Goal: Task Accomplishment & Management: Complete application form

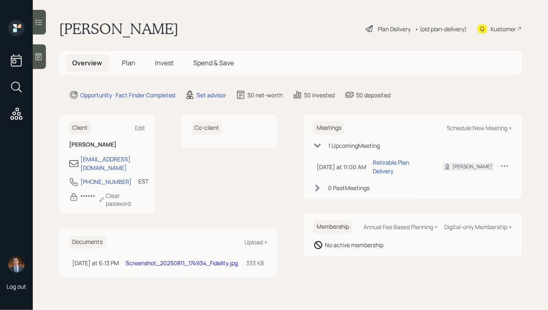
click at [381, 29] on div "Plan Delivery" at bounding box center [394, 29] width 33 height 9
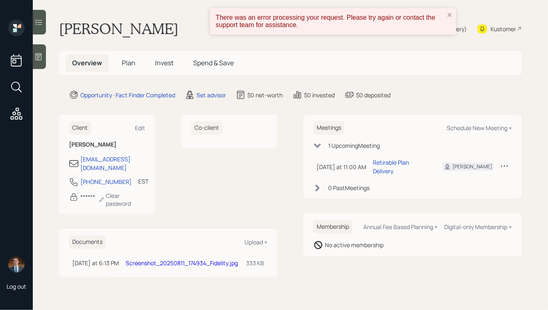
click at [130, 70] on h5 "Plan" at bounding box center [128, 63] width 27 height 18
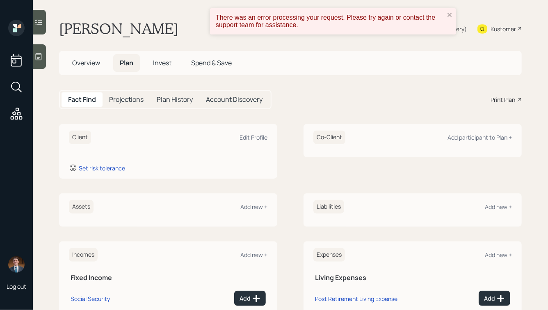
click at [42, 57] on icon at bounding box center [38, 57] width 8 height 8
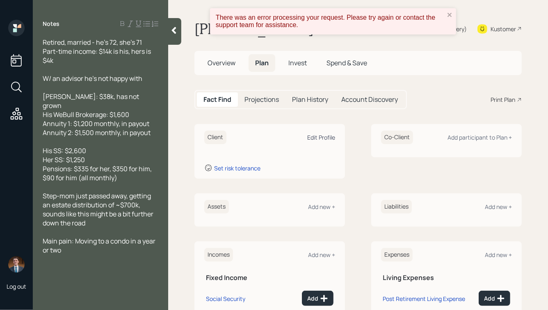
click at [318, 136] on div "Edit Profile" at bounding box center [321, 137] width 28 height 8
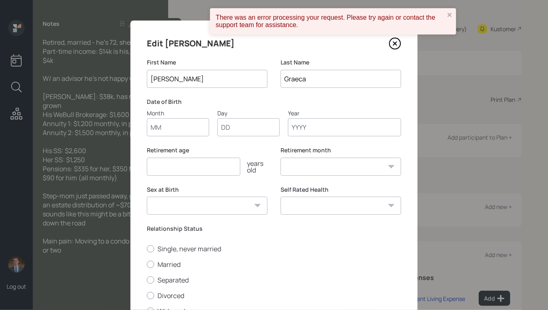
click at [176, 126] on input "Month" at bounding box center [178, 127] width 62 height 18
type input "01"
type input "1973"
select select "1"
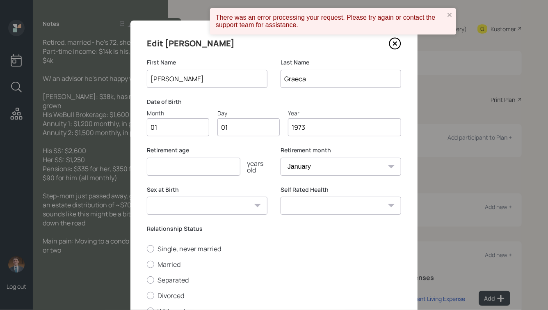
type input "1973"
type input "7"
type input "75"
click at [225, 205] on select "[DEMOGRAPHIC_DATA] [DEMOGRAPHIC_DATA] Other / Prefer not to say" at bounding box center [207, 205] width 121 height 18
select select "[DEMOGRAPHIC_DATA]"
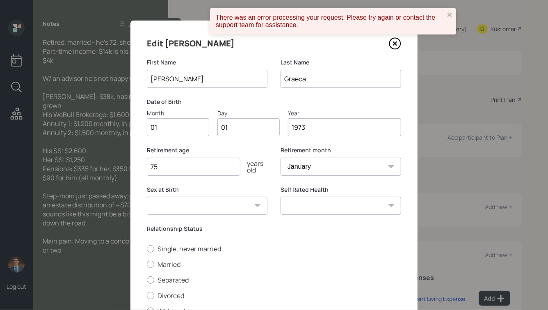
click at [147, 196] on select "[DEMOGRAPHIC_DATA] [DEMOGRAPHIC_DATA] Other / Prefer not to say" at bounding box center [207, 205] width 121 height 18
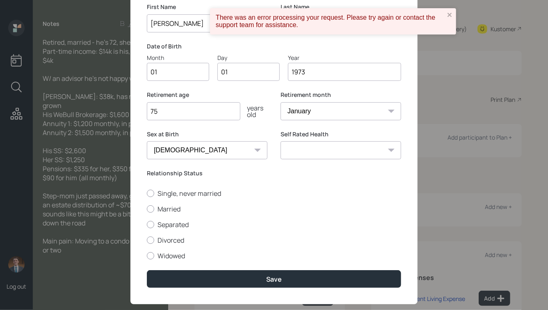
scroll to position [56, 0]
click at [159, 209] on label "Married" at bounding box center [274, 208] width 254 height 9
click at [147, 208] on input "Married" at bounding box center [146, 208] width 0 height 0
radio input "true"
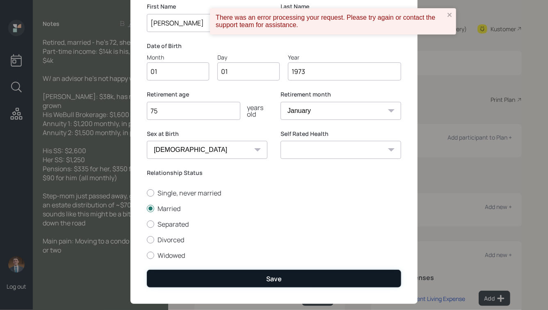
click at [263, 282] on button "Save" at bounding box center [274, 278] width 254 height 18
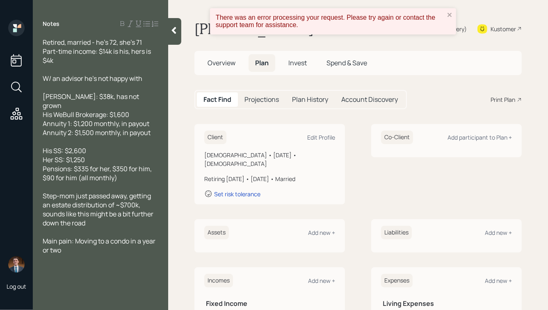
click at [214, 65] on span "Overview" at bounding box center [222, 62] width 28 height 9
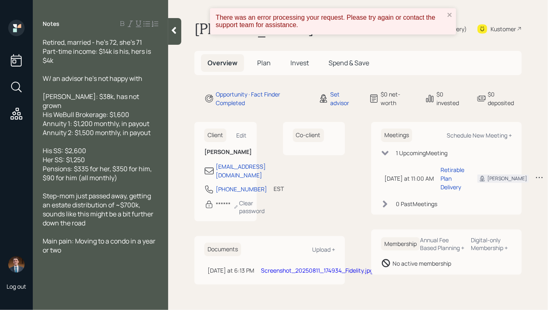
scroll to position [2, 0]
click at [258, 58] on span "Plan" at bounding box center [264, 62] width 14 height 9
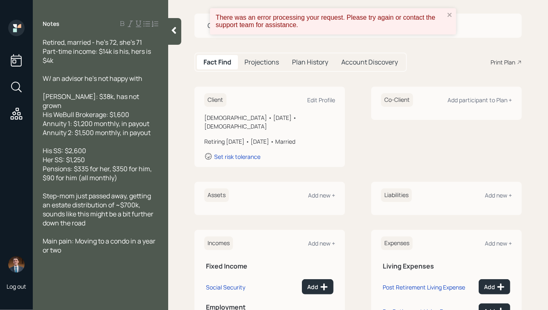
scroll to position [41, 0]
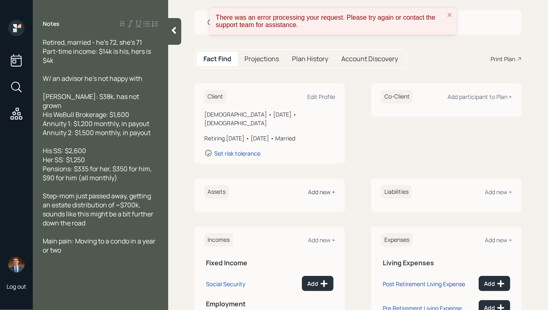
click at [316, 188] on div "Add new +" at bounding box center [321, 192] width 27 height 8
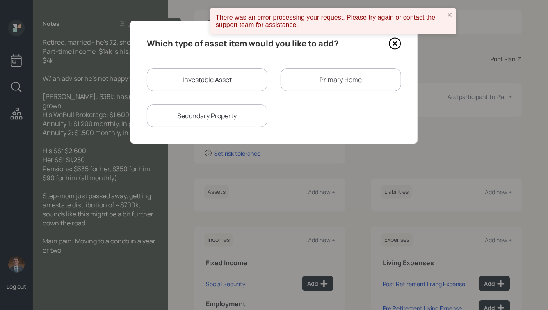
click at [195, 69] on div "Investable Asset" at bounding box center [207, 79] width 121 height 23
select select "taxable"
select select "balanced"
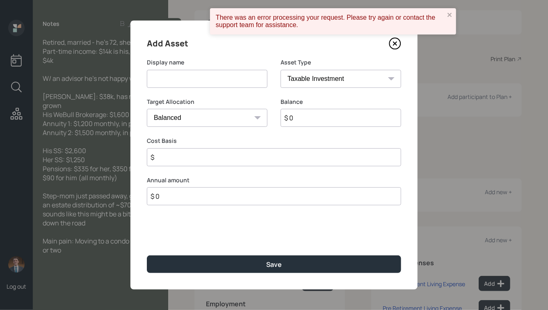
click at [184, 69] on div "Display name" at bounding box center [207, 73] width 121 height 30
click at [180, 73] on input at bounding box center [207, 79] width 121 height 18
type input "WeBull Brokerage Account"
click at [301, 121] on input "$ 0" at bounding box center [341, 118] width 121 height 18
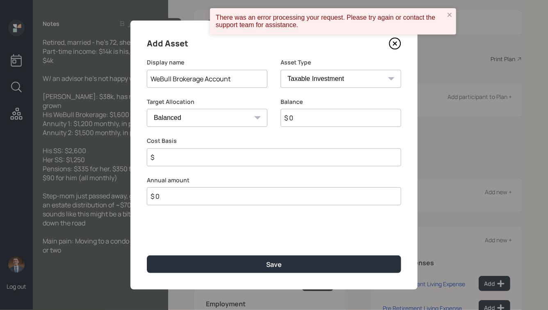
click at [301, 121] on input "$ 0" at bounding box center [341, 118] width 121 height 18
type input "$ 1,600"
click at [250, 163] on input "$" at bounding box center [274, 157] width 254 height 18
type input "$ 1,600"
click at [147, 255] on button "Save" at bounding box center [274, 264] width 254 height 18
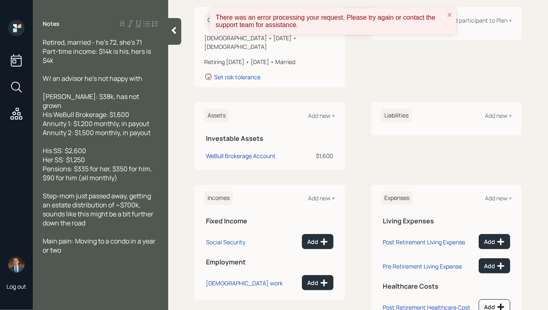
scroll to position [118, 0]
click at [317, 192] on div "Incomes Add new +" at bounding box center [269, 197] width 131 height 14
click at [324, 193] on div "Add new +" at bounding box center [321, 197] width 27 height 8
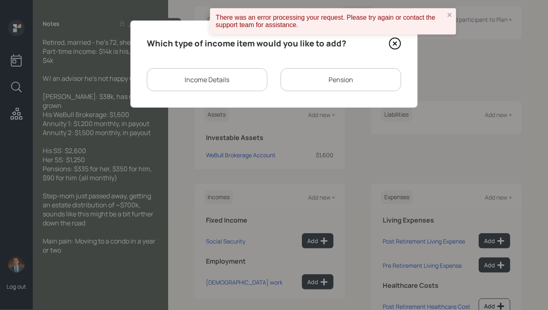
click at [199, 76] on div "Income Details" at bounding box center [207, 79] width 121 height 23
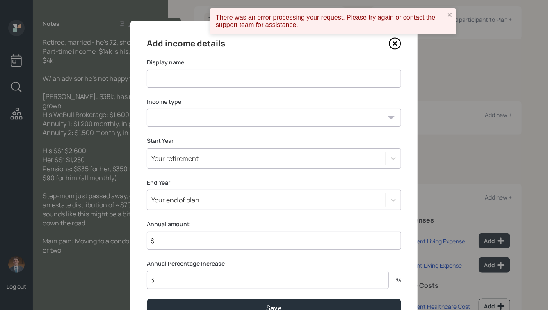
click at [193, 84] on input at bounding box center [274, 79] width 254 height 18
click at [195, 119] on select "[DEMOGRAPHIC_DATA] work [DEMOGRAPHIC_DATA] work Self employment Other" at bounding box center [274, 118] width 254 height 18
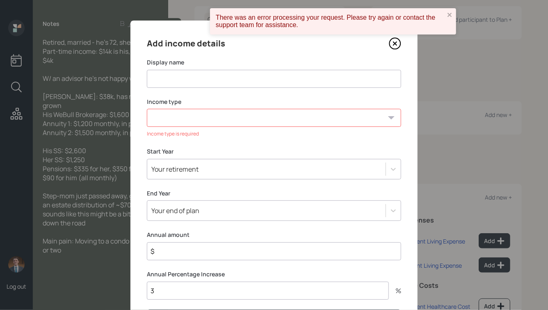
click at [396, 46] on icon at bounding box center [395, 43] width 12 height 12
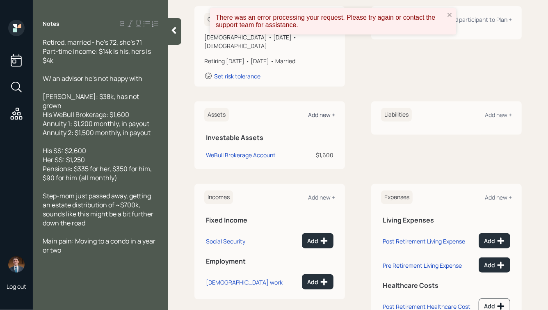
click at [318, 111] on div "Add new +" at bounding box center [321, 115] width 27 height 8
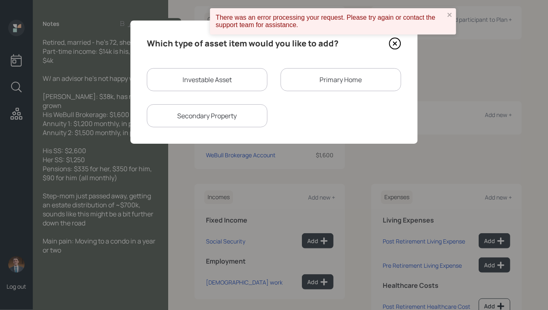
click at [397, 46] on icon at bounding box center [395, 43] width 12 height 12
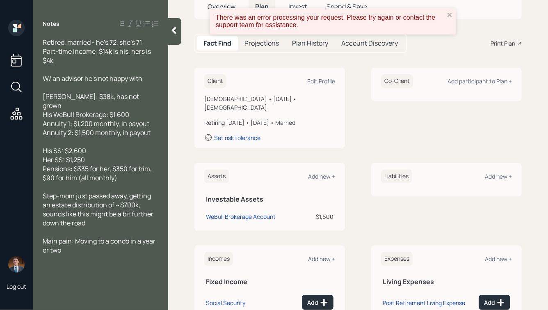
scroll to position [108, 0]
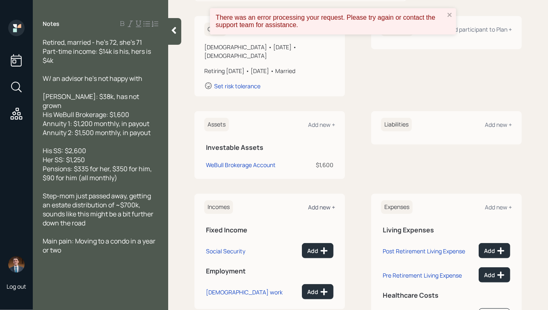
click at [326, 203] on div "Add new +" at bounding box center [321, 207] width 27 height 8
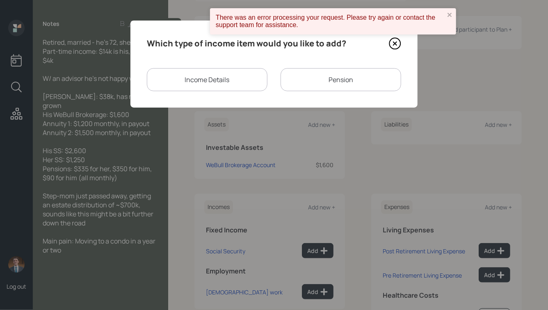
click at [338, 83] on div "Pension" at bounding box center [341, 79] width 121 height 23
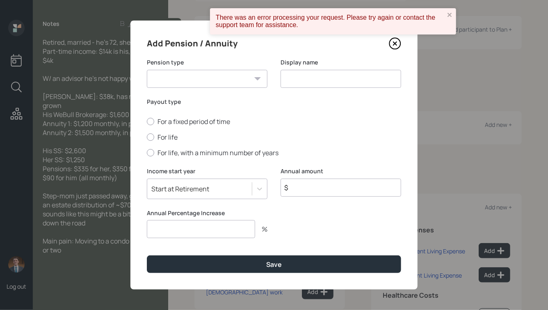
click at [229, 86] on select "Pension Annuity" at bounding box center [207, 79] width 121 height 18
select select "annuity"
click at [147, 70] on select "Pension Annuity" at bounding box center [207, 79] width 121 height 18
click at [315, 74] on input at bounding box center [341, 79] width 121 height 18
type input "Annuity 1"
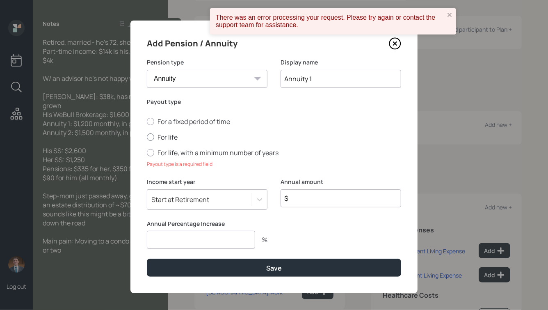
click at [155, 137] on label "For life" at bounding box center [274, 136] width 254 height 9
click at [147, 137] on input "For life" at bounding box center [146, 137] width 0 height 0
radio input "true"
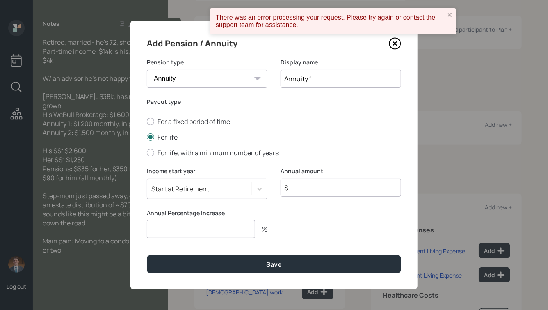
click at [301, 183] on input "$" at bounding box center [341, 187] width 121 height 18
click at [301, 189] on input "$" at bounding box center [341, 187] width 121 height 18
type input "$ 14,400"
type input "0"
click at [147, 255] on button "Save" at bounding box center [274, 264] width 254 height 18
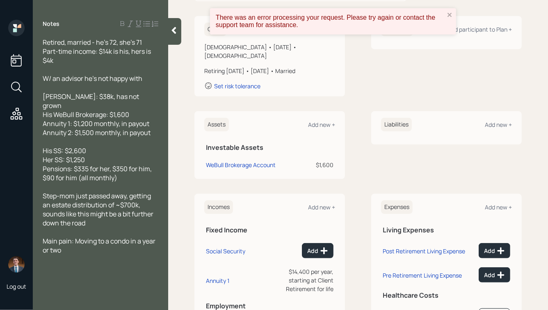
scroll to position [147, 0]
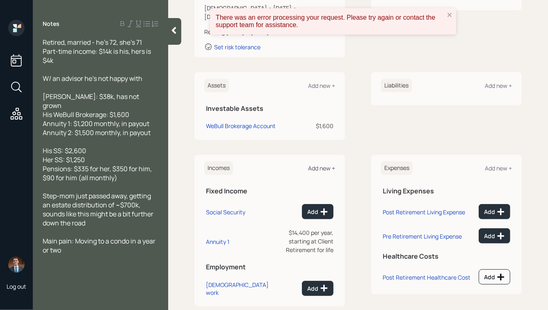
click at [321, 164] on div "Add new +" at bounding box center [321, 168] width 27 height 8
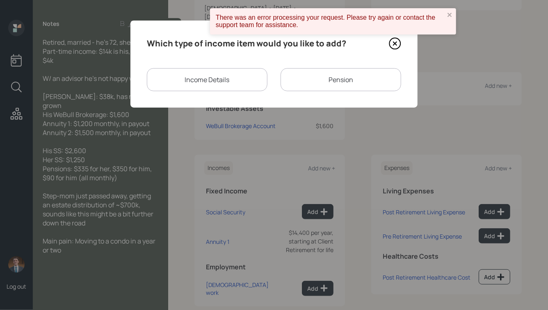
click at [353, 71] on div "Pension" at bounding box center [341, 79] width 121 height 23
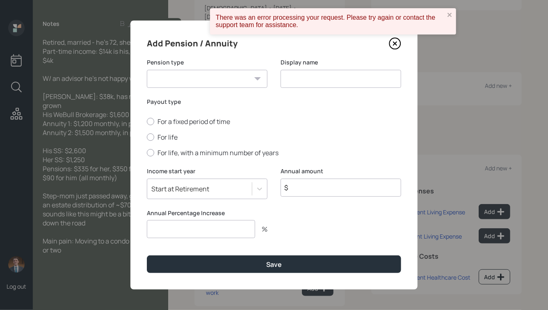
click at [316, 83] on input at bounding box center [341, 79] width 121 height 18
click at [221, 80] on select "Pension Annuity" at bounding box center [207, 79] width 121 height 18
select select "annuity"
click at [147, 70] on select "Pension Annuity" at bounding box center [207, 79] width 121 height 18
click at [302, 69] on div "Display name" at bounding box center [341, 73] width 121 height 30
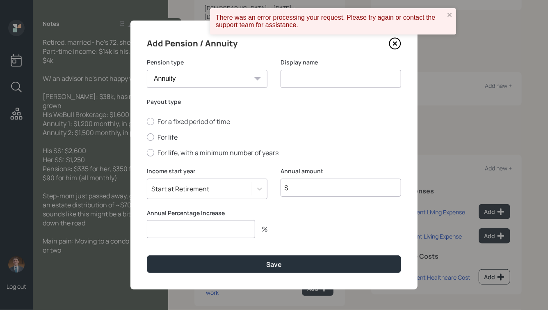
click at [297, 80] on input at bounding box center [341, 79] width 121 height 18
type input "Annuity 2"
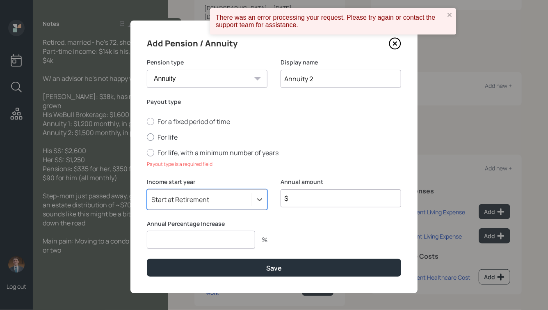
click at [158, 137] on label "For life" at bounding box center [274, 136] width 254 height 9
click at [147, 137] on input "For life" at bounding box center [146, 137] width 0 height 0
radio input "true"
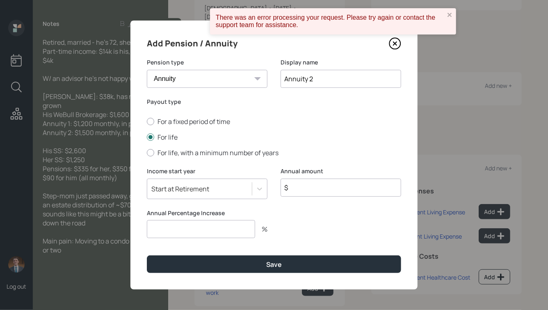
click at [200, 192] on div "Start at Retirement" at bounding box center [180, 188] width 58 height 9
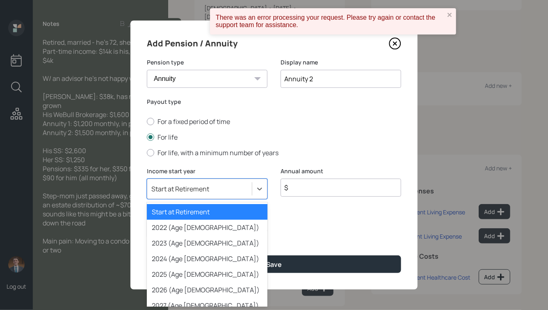
click at [320, 189] on input "$" at bounding box center [341, 187] width 121 height 18
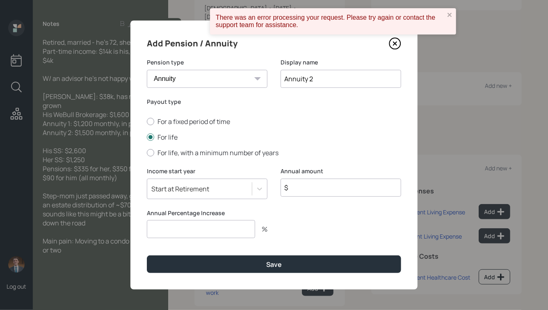
click at [306, 186] on input "$" at bounding box center [341, 187] width 121 height 18
type input "$ 18,000"
type input "0"
click at [147, 255] on button "Save" at bounding box center [274, 264] width 254 height 18
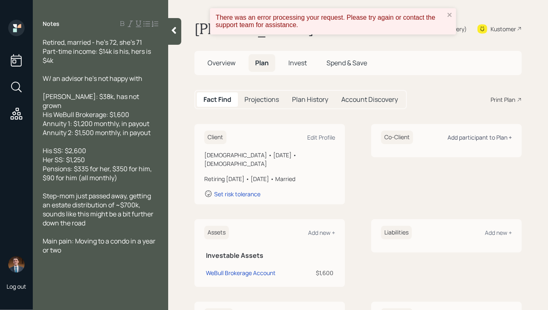
click at [458, 136] on div "Add participant to Plan +" at bounding box center [479, 137] width 64 height 8
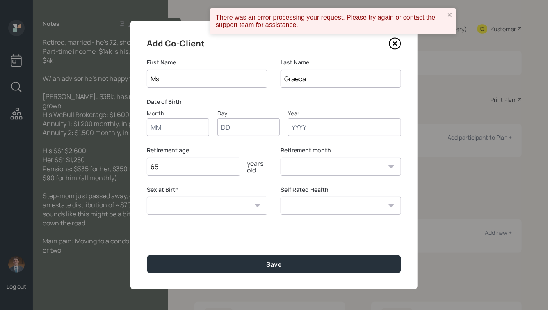
type input "Ms"
click at [393, 42] on icon at bounding box center [395, 43] width 12 height 12
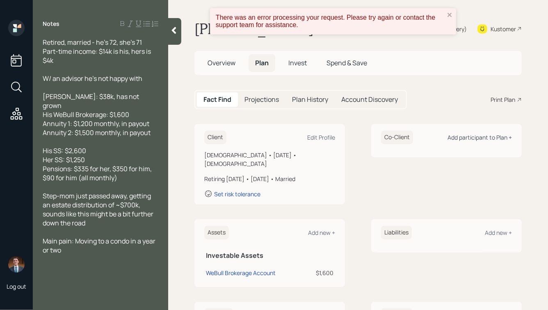
click at [477, 136] on div "Add participant to Plan +" at bounding box center [479, 137] width 64 height 8
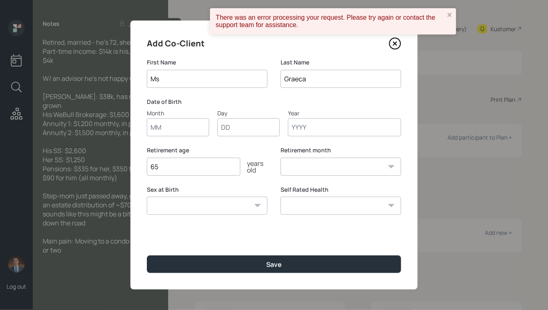
type input "Ms"
type input "01"
type input "1954"
select select "1"
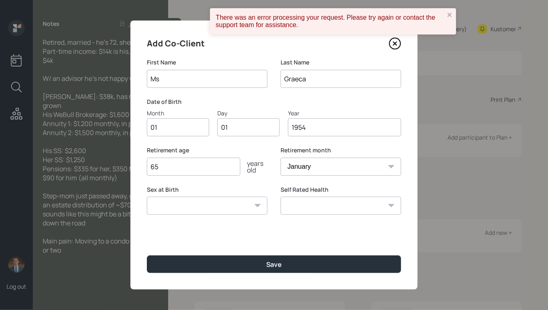
type input "1954"
click at [241, 209] on select "[DEMOGRAPHIC_DATA] [DEMOGRAPHIC_DATA] Other / Prefer not to say" at bounding box center [207, 205] width 121 height 18
select select "[DEMOGRAPHIC_DATA]"
click at [147, 196] on select "[DEMOGRAPHIC_DATA] [DEMOGRAPHIC_DATA] Other / Prefer not to say" at bounding box center [207, 205] width 121 height 18
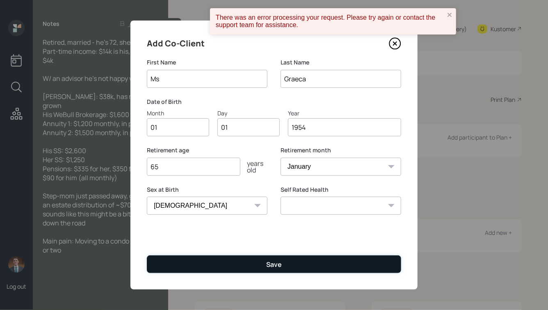
click at [242, 265] on button "Save" at bounding box center [274, 264] width 254 height 18
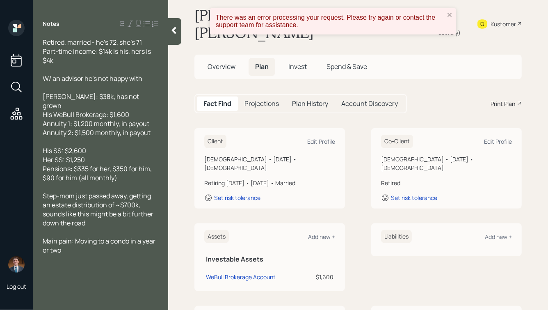
scroll to position [14, 0]
click at [496, 137] on div "Edit Profile" at bounding box center [498, 141] width 28 height 8
select select "[DEMOGRAPHIC_DATA]"
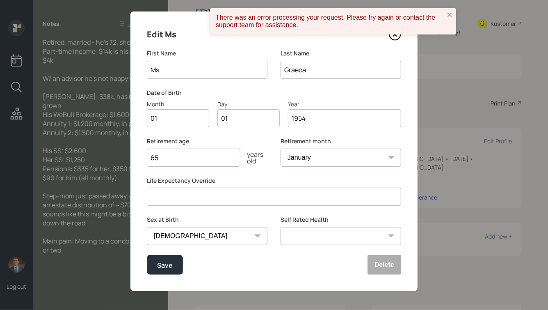
scroll to position [9, 0]
click at [183, 156] on input "65" at bounding box center [194, 157] width 94 height 18
type input "75"
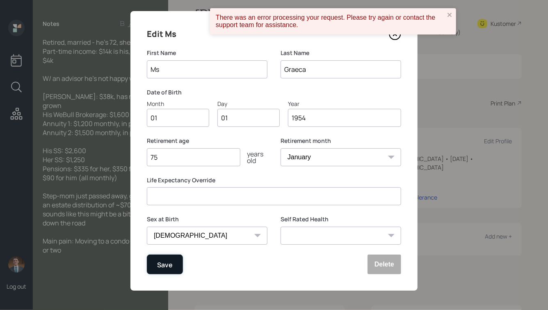
click at [164, 260] on div "Save" at bounding box center [165, 264] width 16 height 11
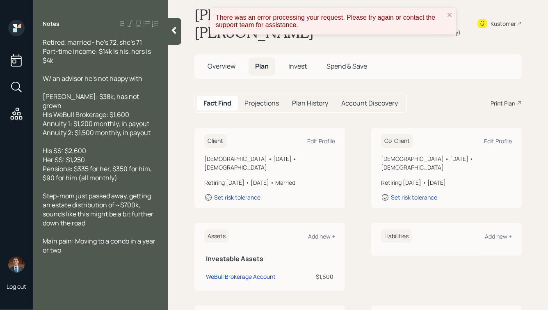
scroll to position [21, 0]
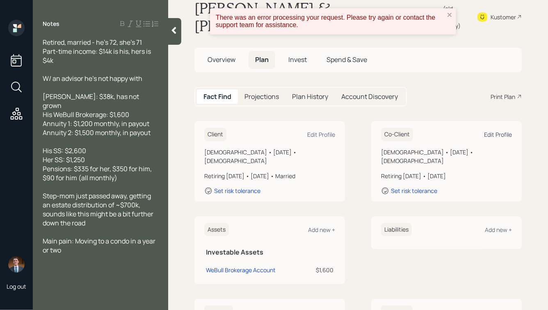
click at [504, 130] on div "Edit Profile" at bounding box center [498, 134] width 28 height 8
select select "[DEMOGRAPHIC_DATA]"
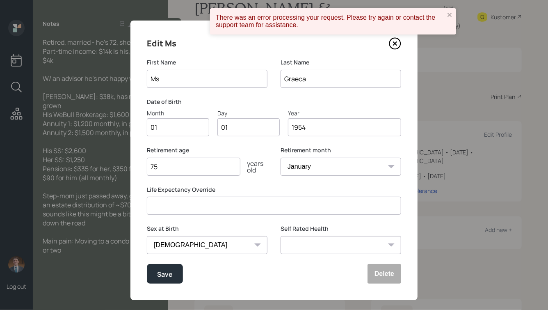
click at [165, 167] on input "75" at bounding box center [194, 167] width 94 height 18
type input "74"
click at [162, 275] on div "Save" at bounding box center [165, 273] width 16 height 11
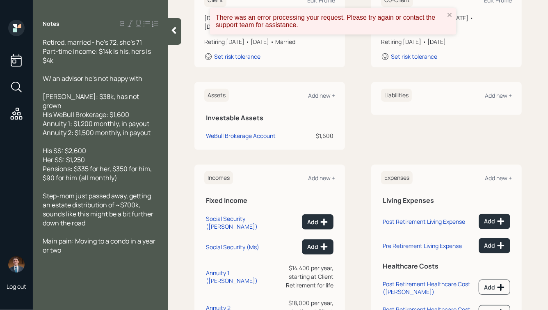
scroll to position [155, 0]
click at [316, 239] on button "Add" at bounding box center [318, 246] width 32 height 15
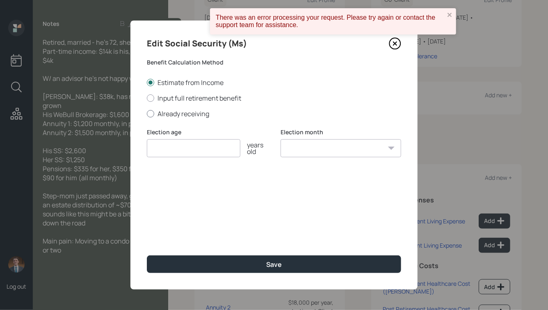
click at [175, 111] on label "Already receiving" at bounding box center [274, 113] width 254 height 9
click at [147, 113] on input "Already receiving" at bounding box center [146, 113] width 0 height 0
radio input "true"
click at [162, 148] on input "number" at bounding box center [194, 148] width 94 height 18
type input "70"
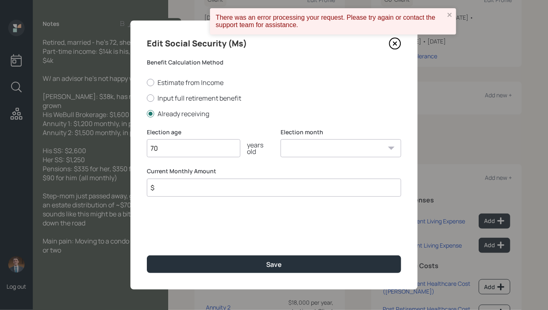
click at [327, 159] on div "Election month January February March April May June July August September Octo…" at bounding box center [341, 147] width 121 height 39
click at [333, 150] on select "January February March April May June July August September October November De…" at bounding box center [341, 148] width 121 height 18
select select "1"
click at [281, 139] on select "January February March April May June July August September October November De…" at bounding box center [341, 148] width 121 height 18
click at [225, 180] on input "$" at bounding box center [274, 187] width 254 height 18
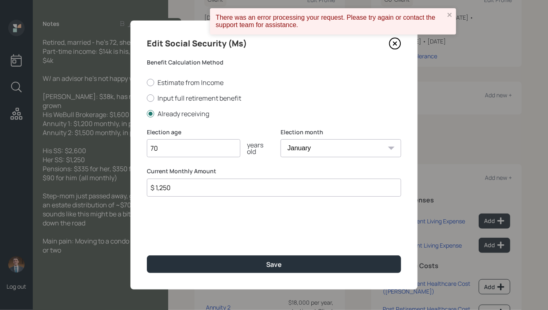
type input "$ 1,250"
click at [147, 255] on button "Save" at bounding box center [274, 264] width 254 height 18
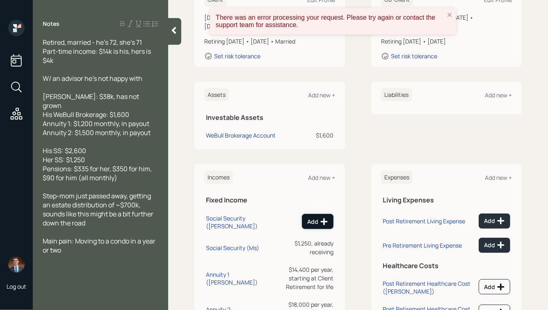
click at [315, 217] on div "Add" at bounding box center [317, 221] width 21 height 8
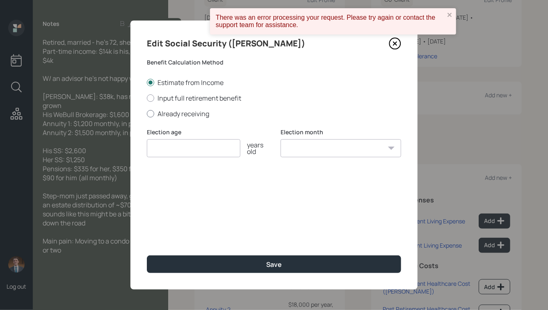
click at [154, 113] on div at bounding box center [150, 113] width 7 height 7
click at [147, 113] on input "Already receiving" at bounding box center [146, 113] width 0 height 0
radio input "true"
click at [193, 141] on input "number" at bounding box center [194, 148] width 94 height 18
type input "70"
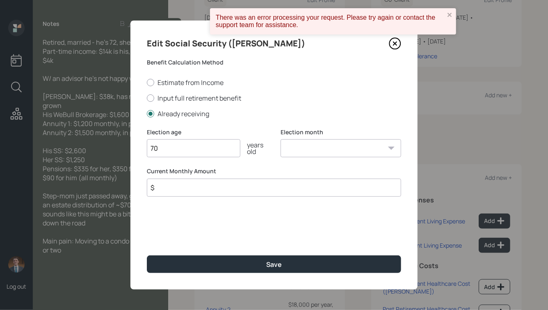
select select "1"
type input "$ 2,600"
click at [147, 255] on button "Save" at bounding box center [274, 264] width 254 height 18
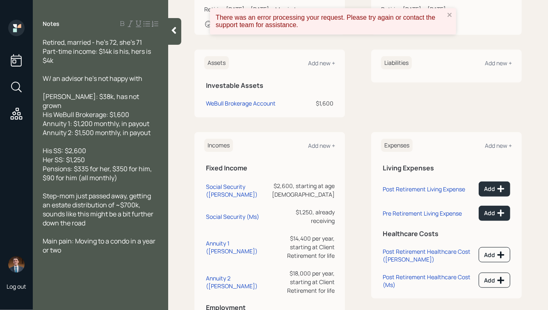
scroll to position [183, 0]
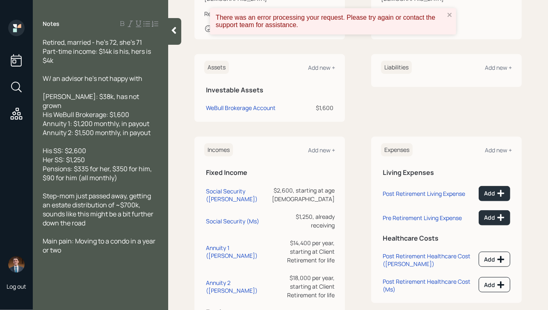
click at [322, 143] on div "Incomes Add new +" at bounding box center [269, 150] width 131 height 14
click at [313, 146] on div "Add new +" at bounding box center [321, 150] width 27 height 8
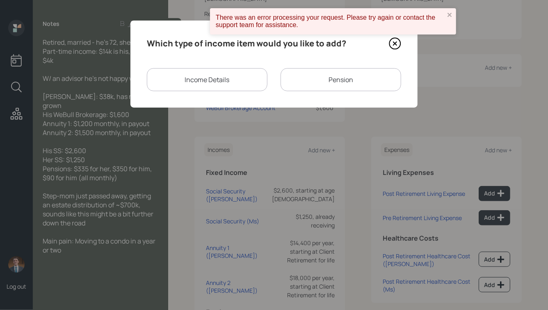
click at [359, 90] on div "Pension" at bounding box center [341, 79] width 121 height 23
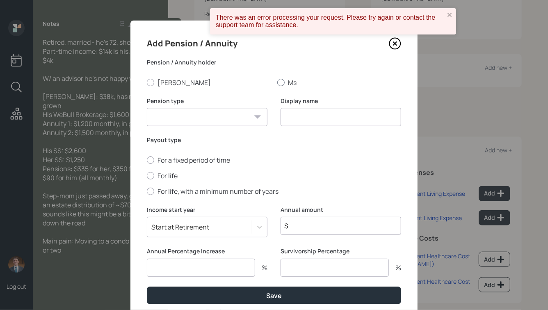
click at [283, 84] on div at bounding box center [280, 82] width 7 height 7
click at [277, 82] on input "Ms" at bounding box center [277, 82] width 0 height 0
radio input "true"
click at [252, 114] on select "Pension Annuity" at bounding box center [207, 117] width 121 height 18
select select "pension"
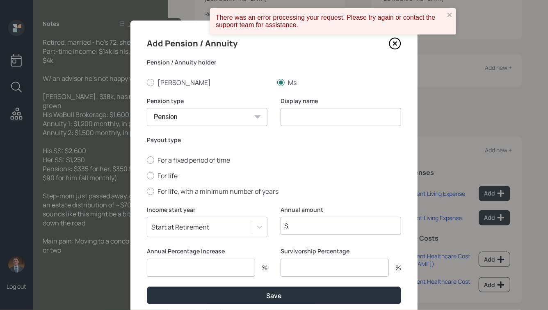
click at [147, 108] on select "Pension Annuity" at bounding box center [207, 117] width 121 height 18
click at [313, 116] on input at bounding box center [341, 117] width 121 height 18
type input "P"
type input "Her Pension"
click at [159, 178] on label "For life" at bounding box center [274, 175] width 254 height 9
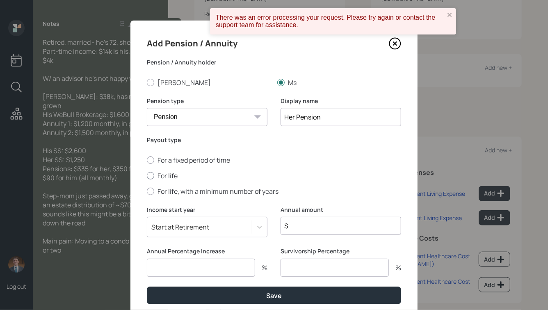
click at [147, 176] on input "For life" at bounding box center [146, 175] width 0 height 0
radio input "true"
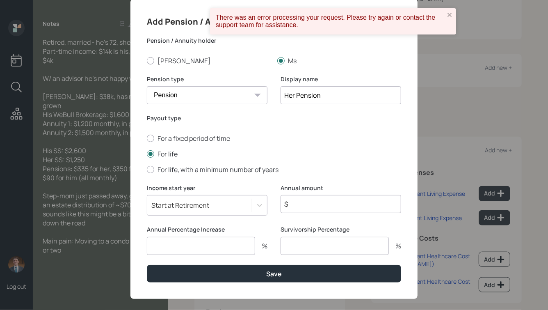
click at [224, 204] on div "Start at Retirement" at bounding box center [207, 205] width 121 height 21
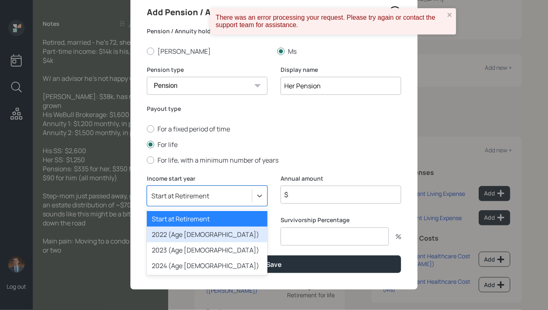
click at [189, 235] on div "2022 (Age [DEMOGRAPHIC_DATA])" at bounding box center [207, 234] width 121 height 16
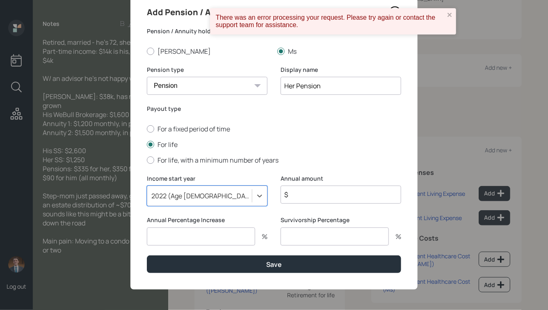
click at [311, 192] on input "$" at bounding box center [341, 194] width 121 height 18
click at [239, 194] on div "2022 (Age [DEMOGRAPHIC_DATA])" at bounding box center [199, 196] width 105 height 14
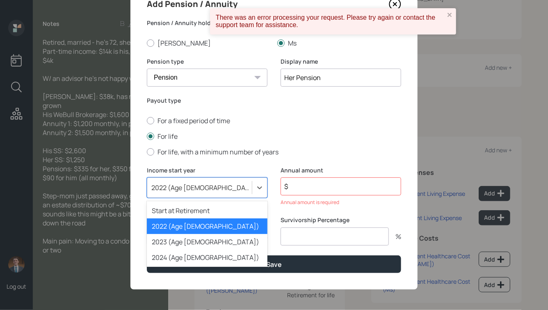
click at [228, 227] on div "2022 (Age [DEMOGRAPHIC_DATA])" at bounding box center [207, 226] width 121 height 16
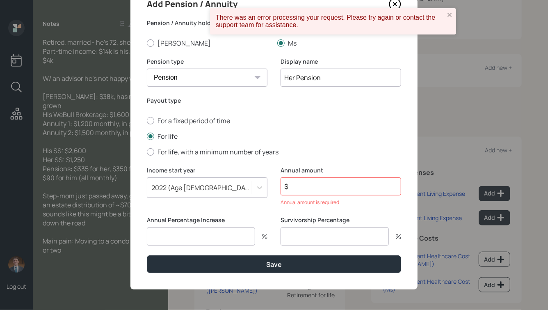
click at [317, 187] on input "$" at bounding box center [341, 186] width 121 height 18
click at [318, 189] on input "$" at bounding box center [341, 186] width 121 height 18
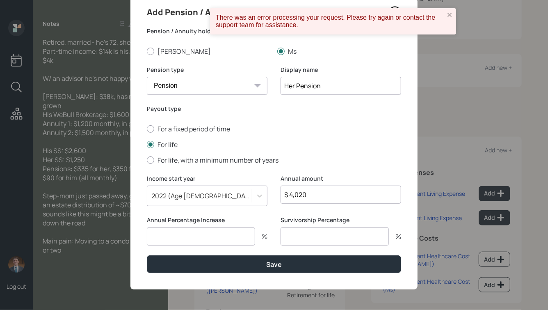
type input "$ 4,020"
type input "0"
click at [147, 255] on button "Save" at bounding box center [274, 264] width 254 height 18
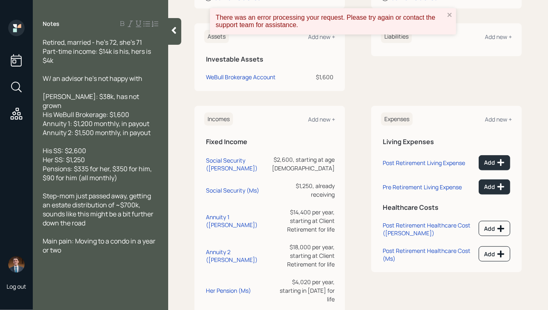
scroll to position [216, 0]
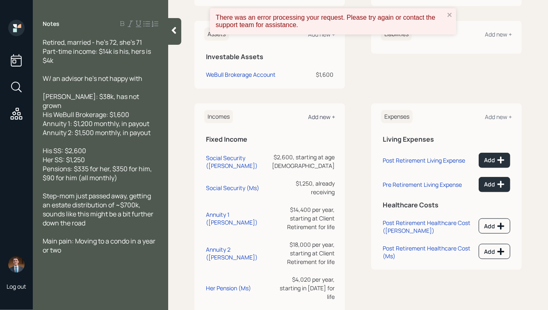
click at [323, 113] on div "Add new +" at bounding box center [321, 117] width 27 height 8
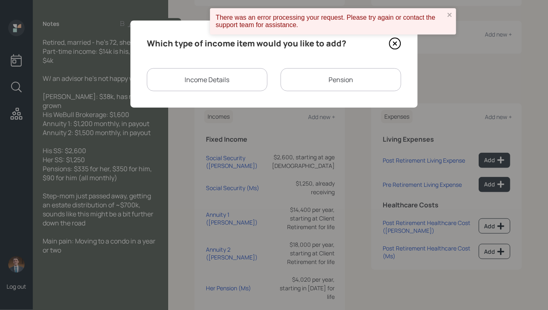
click at [298, 73] on div "Pension" at bounding box center [341, 79] width 121 height 23
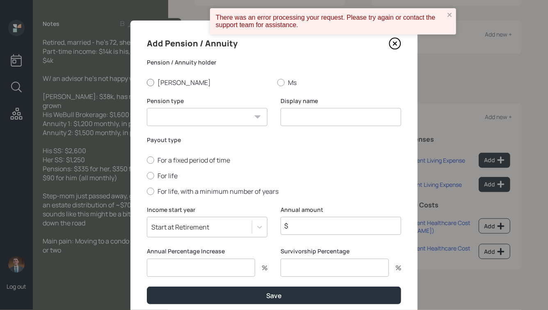
click at [170, 84] on label "[PERSON_NAME]" at bounding box center [209, 82] width 124 height 9
click at [147, 82] on input "[PERSON_NAME]" at bounding box center [146, 82] width 0 height 0
radio input "true"
click at [187, 116] on select "Pension Annuity" at bounding box center [207, 117] width 121 height 18
select select "pension"
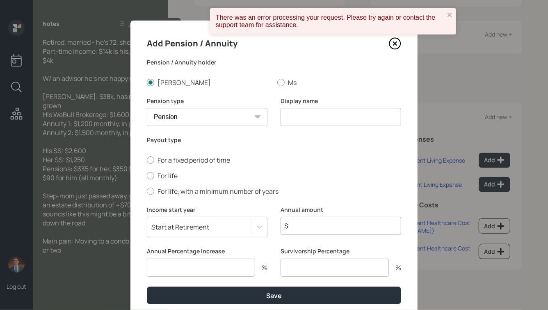
click at [147, 108] on select "Pension Annuity" at bounding box center [207, 117] width 121 height 18
click at [313, 115] on input at bounding box center [341, 117] width 121 height 18
type input "Pension 1"
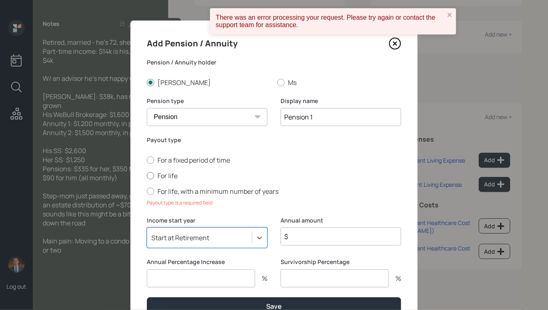
click at [162, 175] on label "For life" at bounding box center [274, 175] width 254 height 9
click at [147, 175] on input "For life" at bounding box center [146, 175] width 0 height 0
radio input "true"
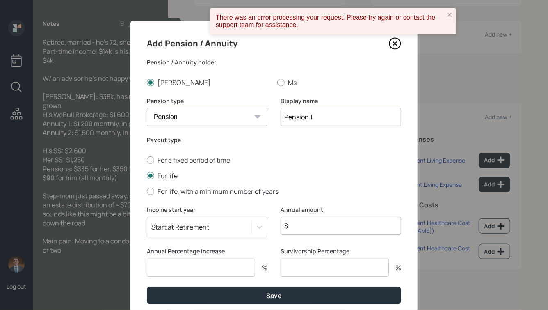
click at [222, 221] on div "Start at Retirement" at bounding box center [207, 227] width 121 height 21
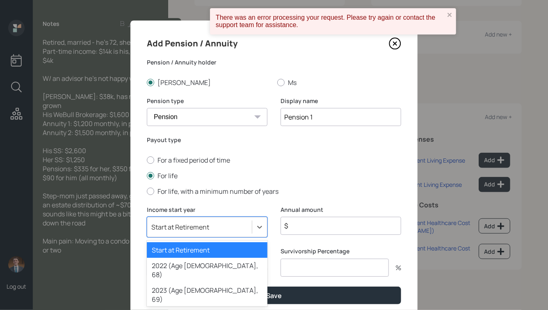
scroll to position [32, 0]
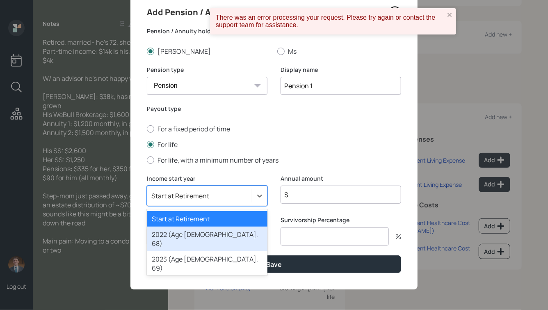
click at [217, 230] on div "2022 (Age [DEMOGRAPHIC_DATA], 68)" at bounding box center [207, 238] width 121 height 25
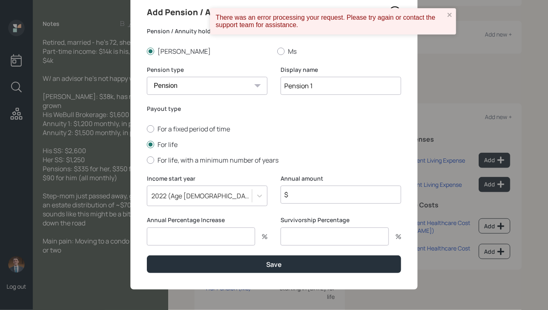
click at [316, 192] on input "$" at bounding box center [341, 194] width 121 height 18
type input "$ 4,200"
type input "0"
click at [147, 255] on button "Save" at bounding box center [274, 264] width 254 height 18
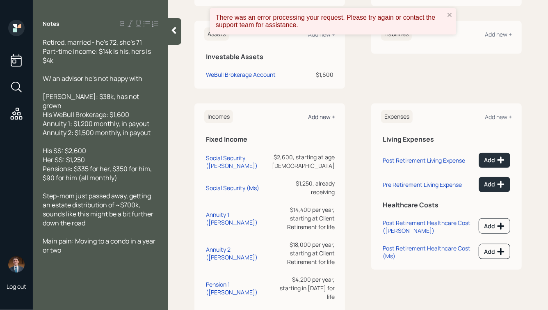
click at [321, 113] on div "Add new +" at bounding box center [321, 117] width 27 height 8
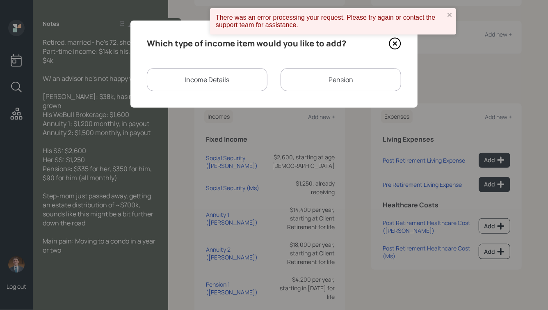
click at [297, 77] on div "Pension" at bounding box center [341, 79] width 121 height 23
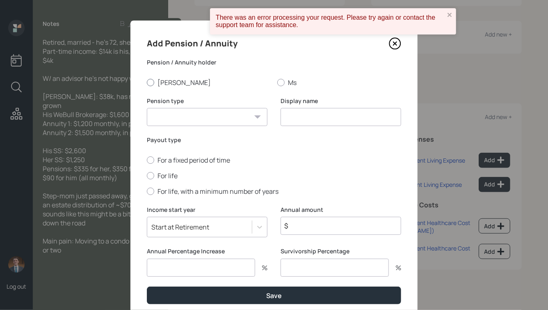
click at [157, 82] on label "[PERSON_NAME]" at bounding box center [209, 82] width 124 height 9
click at [147, 82] on input "[PERSON_NAME]" at bounding box center [146, 82] width 0 height 0
radio input "true"
click at [178, 114] on select "Pension Annuity" at bounding box center [207, 117] width 121 height 18
select select "pension"
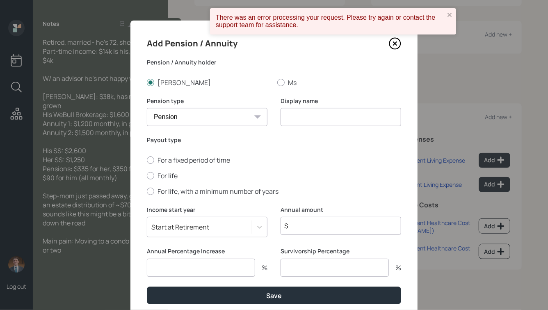
click at [147, 108] on select "Pension Annuity" at bounding box center [207, 117] width 121 height 18
click at [339, 112] on input at bounding box center [341, 117] width 121 height 18
type input "Pension 2"
click at [153, 173] on label "For life" at bounding box center [274, 175] width 254 height 9
click at [147, 175] on input "For life" at bounding box center [146, 175] width 0 height 0
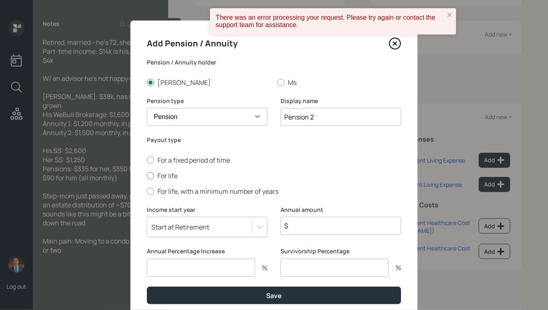
radio input "true"
click at [208, 231] on div "Start at Retirement" at bounding box center [207, 227] width 121 height 21
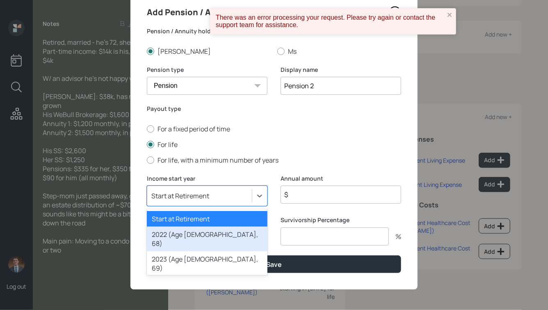
drag, startPoint x: 200, startPoint y: 222, endPoint x: 203, endPoint y: 233, distance: 11.4
click at [203, 233] on div "Start at Retirement 2022 (Age [DEMOGRAPHIC_DATA], 68) 2023 (Age [DEMOGRAPHIC_DA…" at bounding box center [207, 242] width 121 height 66
click at [203, 233] on div "2022 (Age [DEMOGRAPHIC_DATA], 68)" at bounding box center [207, 238] width 121 height 25
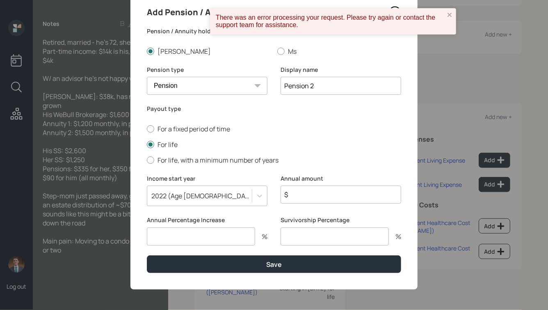
click at [313, 195] on input "$" at bounding box center [341, 194] width 121 height 18
type input "$ 1,080"
type input "0"
click at [147, 255] on button "Save" at bounding box center [274, 264] width 254 height 18
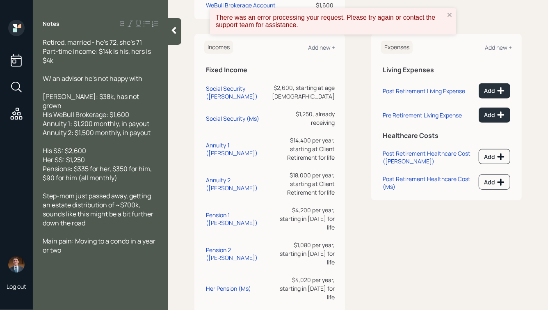
scroll to position [303, 0]
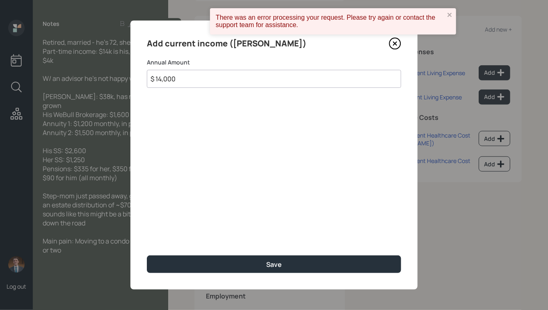
type input "$ 14,000"
click at [147, 255] on button "Save" at bounding box center [274, 264] width 254 height 18
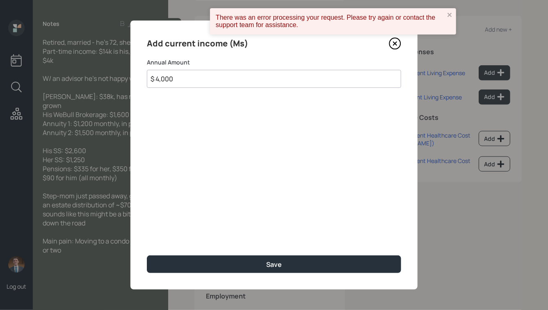
type input "$ 4,000"
click at [147, 255] on button "Save" at bounding box center [274, 264] width 254 height 18
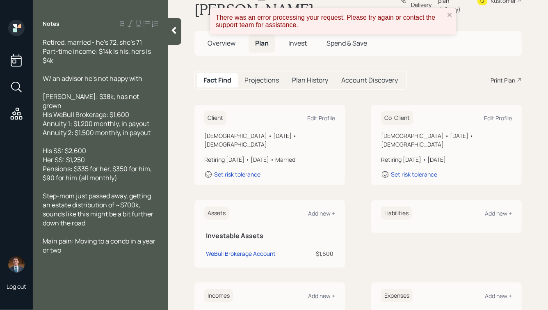
scroll to position [37, 0]
click at [322, 210] on div "Add new +" at bounding box center [321, 214] width 27 height 8
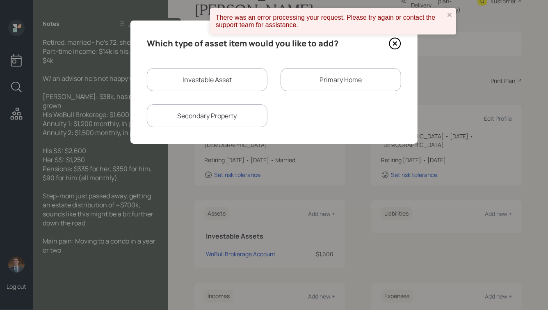
click at [213, 81] on div "Investable Asset" at bounding box center [207, 79] width 121 height 23
select select "taxable"
select select "balanced"
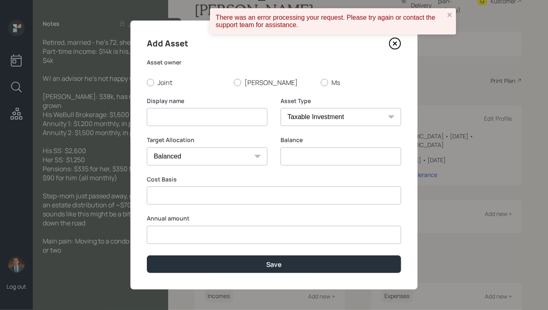
type input "$ 0"
type input "$"
type input "$ 0"
click at [162, 82] on label "Joint" at bounding box center [187, 82] width 80 height 9
click at [147, 82] on input "Joint" at bounding box center [146, 82] width 0 height 0
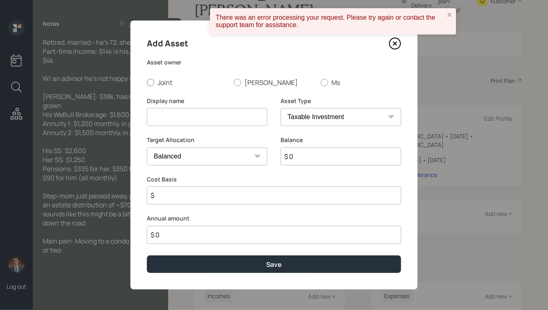
radio input "true"
click at [178, 114] on input at bounding box center [207, 117] width 121 height 18
type input "Fidelity Brokerage 1"
type input "$ 21,031"
type input "$ 20,000"
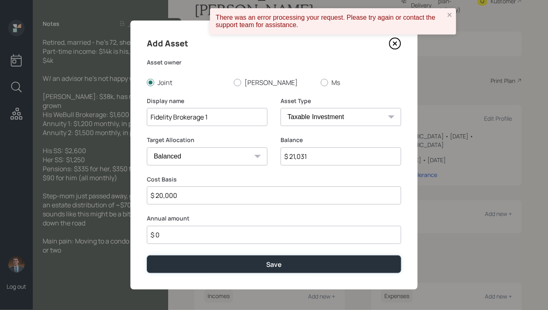
click at [147, 255] on button "Save" at bounding box center [274, 264] width 254 height 18
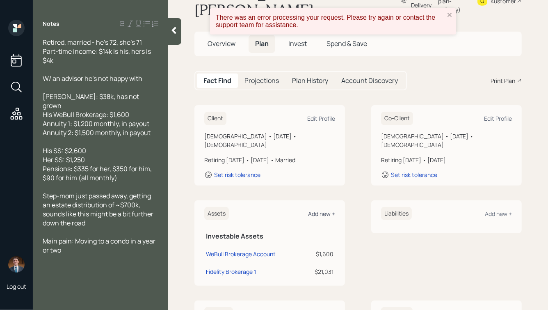
click at [326, 210] on div "Add new +" at bounding box center [321, 214] width 27 height 8
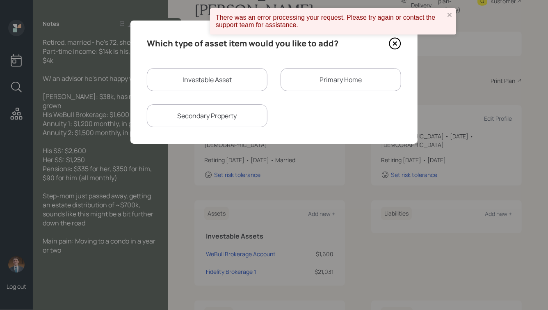
click at [202, 61] on div "Which type of asset item would you like to add? Investable Asset Primary Home S…" at bounding box center [273, 82] width 287 height 123
click at [196, 75] on div "Investable Asset" at bounding box center [207, 79] width 121 height 23
select select "taxable"
select select "balanced"
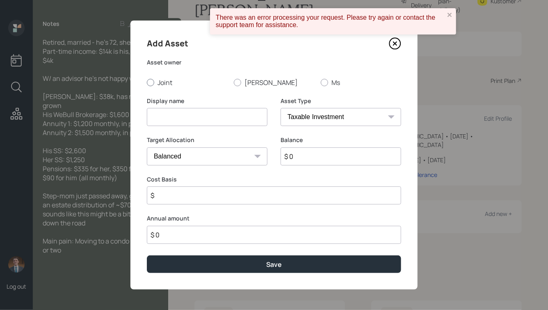
click at [158, 78] on label "Joint" at bounding box center [187, 82] width 80 height 9
click at [147, 82] on input "Joint" at bounding box center [146, 82] width 0 height 0
radio input "true"
click at [173, 113] on input at bounding box center [207, 117] width 121 height 18
type input "Fidelity Brokerage 2"
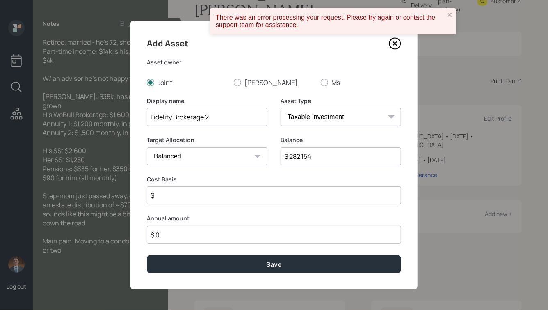
type input "$ 282,154"
type input "$ 250,000"
type input "$ 0"
click at [147, 255] on button "Save" at bounding box center [274, 264] width 254 height 18
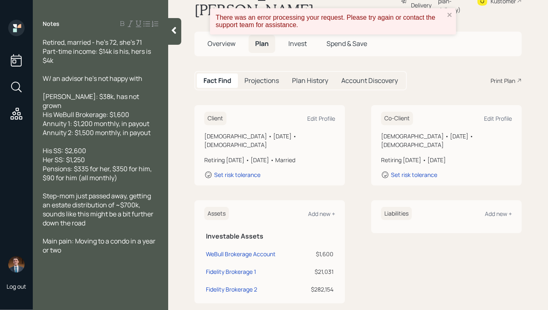
click at [324, 207] on div "Assets Add new +" at bounding box center [269, 214] width 131 height 14
click at [316, 200] on div "Assets Add new + Investable Assets WeBull Brokerage Account $1,600 Fidelity Bro…" at bounding box center [269, 251] width 151 height 103
click at [318, 210] on div "Add new +" at bounding box center [321, 214] width 27 height 8
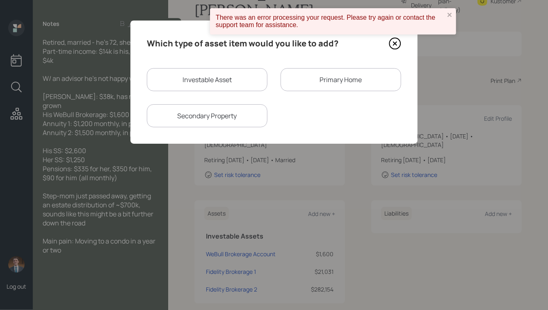
click at [183, 69] on div "Investable Asset" at bounding box center [207, 79] width 121 height 23
select select "taxable"
select select "balanced"
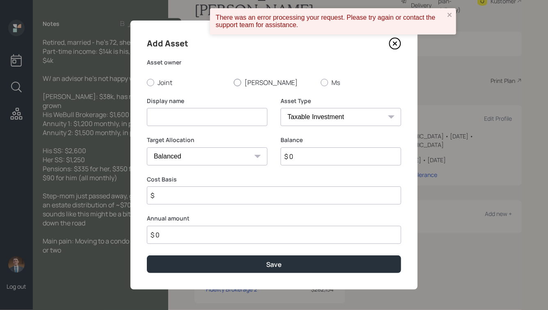
click at [240, 78] on label "[PERSON_NAME]" at bounding box center [274, 82] width 80 height 9
click at [234, 82] on input "[PERSON_NAME]" at bounding box center [233, 82] width 0 height 0
radio input "true"
click at [213, 107] on div "Display name" at bounding box center [207, 112] width 121 height 30
click at [208, 117] on input at bounding box center [207, 117] width 121 height 18
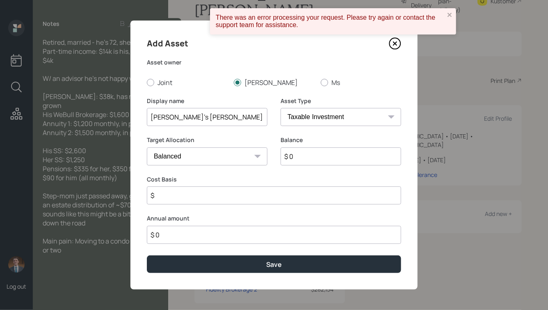
type input "[PERSON_NAME]'s [PERSON_NAME]"
select select "roth_ira"
type input "$"
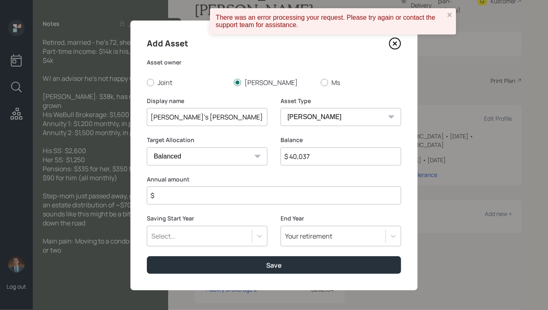
type input "$ 40,037"
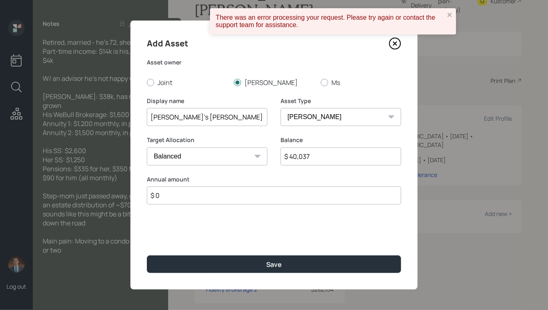
type input "$ 0"
click at [147, 255] on button "Save" at bounding box center [274, 264] width 254 height 18
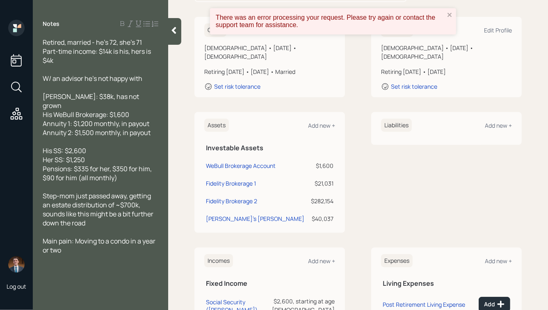
scroll to position [126, 0]
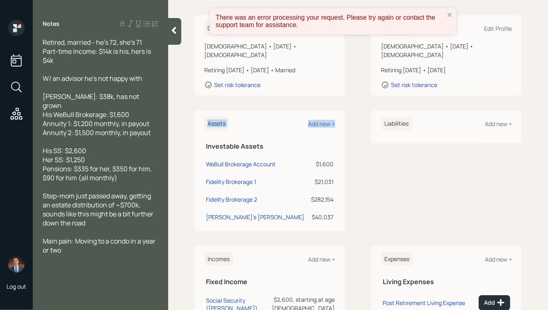
drag, startPoint x: 356, startPoint y: 203, endPoint x: 203, endPoint y: 52, distance: 214.3
click at [203, 53] on div "Client Edit Profile [DEMOGRAPHIC_DATA] • [DATE] • [DEMOGRAPHIC_DATA] Retiring […" at bounding box center [357, 306] width 327 height 583
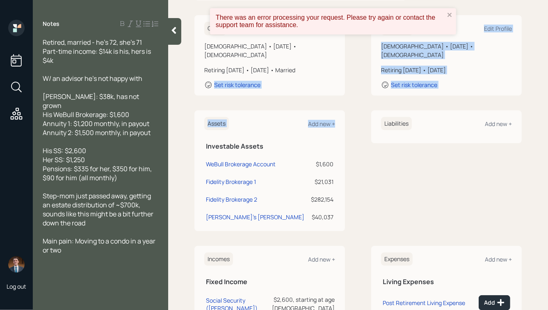
click at [203, 83] on div "Client Edit Profile [DEMOGRAPHIC_DATA] • [DATE] • [DEMOGRAPHIC_DATA] Retiring […" at bounding box center [357, 306] width 327 height 583
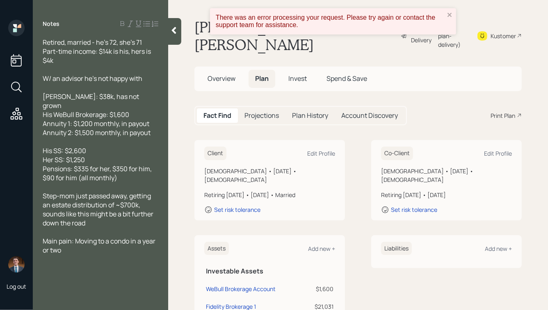
scroll to position [0, 0]
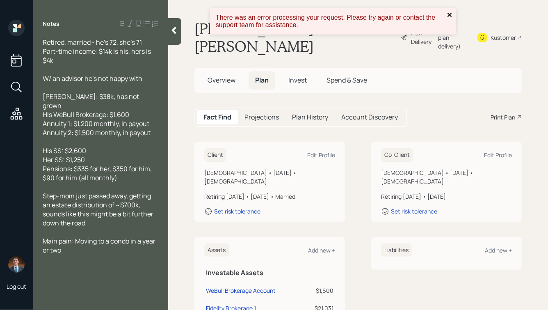
click at [451, 14] on icon "close" at bounding box center [450, 14] width 6 height 7
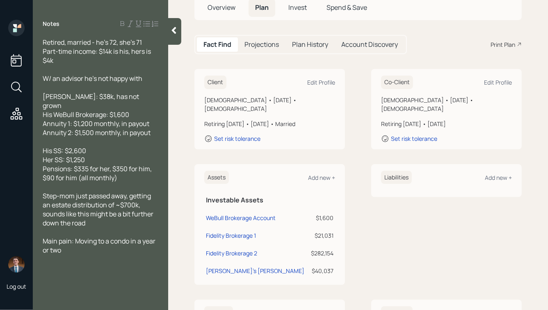
scroll to position [23, 0]
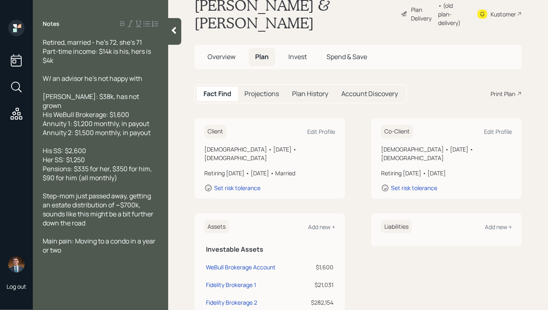
click at [216, 52] on span "Overview" at bounding box center [222, 56] width 28 height 9
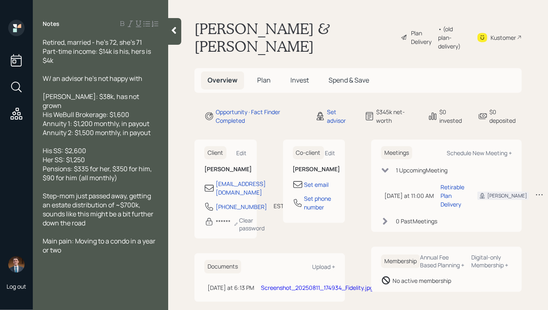
click at [260, 75] on span "Plan" at bounding box center [264, 79] width 14 height 9
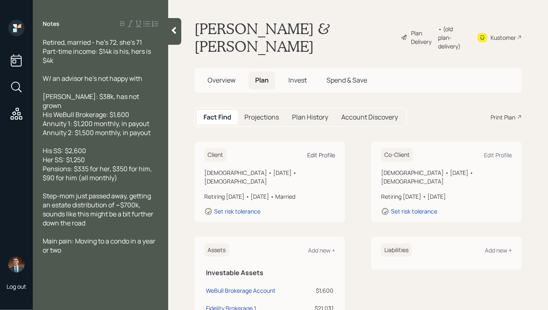
click at [308, 151] on div "Edit Profile" at bounding box center [321, 155] width 28 height 8
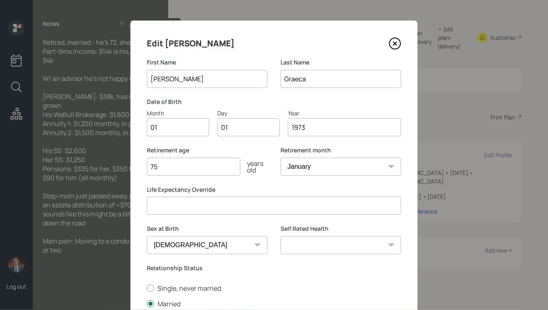
click at [301, 128] on input "1973" at bounding box center [344, 127] width 113 height 18
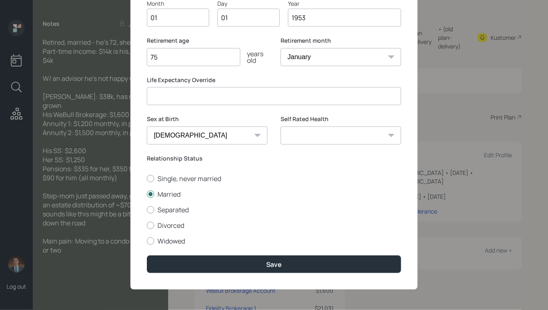
scroll to position [110, 0]
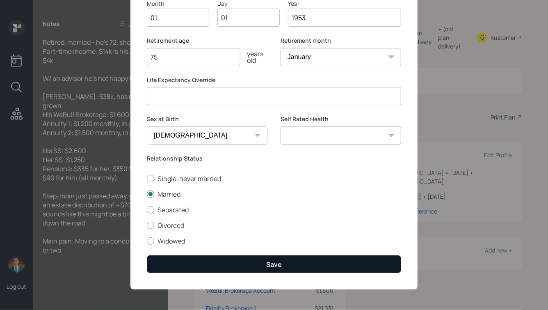
type input "1953"
click at [193, 261] on button "Save" at bounding box center [274, 264] width 254 height 18
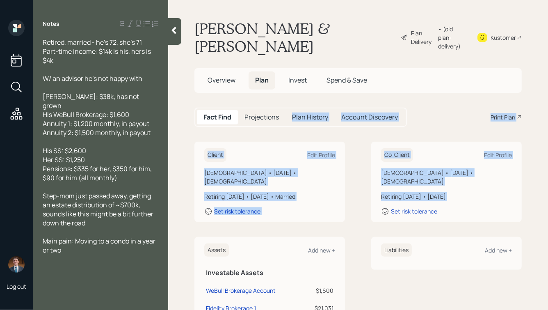
drag, startPoint x: 379, startPoint y: 199, endPoint x: 263, endPoint y: 99, distance: 153.5
click at [263, 99] on main "[PERSON_NAME] & [PERSON_NAME] Plan Delivery • (old plan-delivery) Kustomer Over…" at bounding box center [358, 155] width 380 height 310
click at [242, 117] on main "[PERSON_NAME] & [PERSON_NAME] Plan Delivery • (old plan-delivery) Kustomer Over…" at bounding box center [358, 155] width 380 height 310
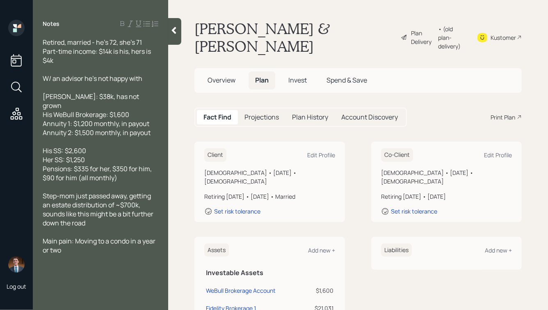
click at [173, 32] on icon at bounding box center [174, 30] width 5 height 7
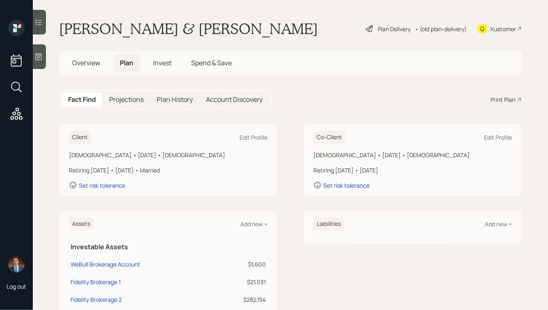
click at [176, 26] on h1 "[PERSON_NAME] & [PERSON_NAME]" at bounding box center [188, 29] width 259 height 18
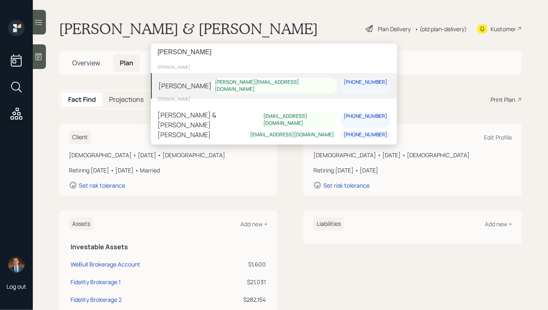
type input "[PERSON_NAME]"
click at [188, 80] on div "[PERSON_NAME]" at bounding box center [184, 85] width 53 height 10
